Goal: Task Accomplishment & Management: Manage account settings

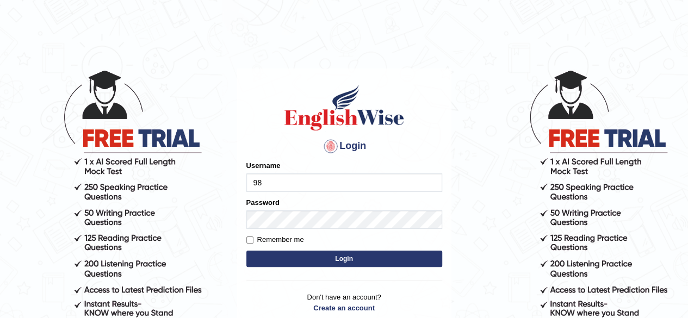
type input "9"
type input "0426483899"
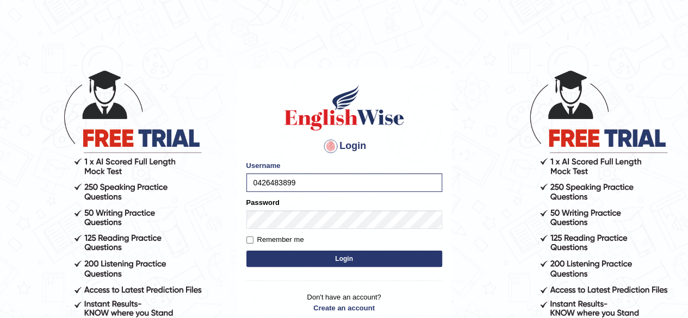
click at [329, 257] on button "Login" at bounding box center [344, 259] width 196 height 16
